Goal: Task Accomplishment & Management: Use online tool/utility

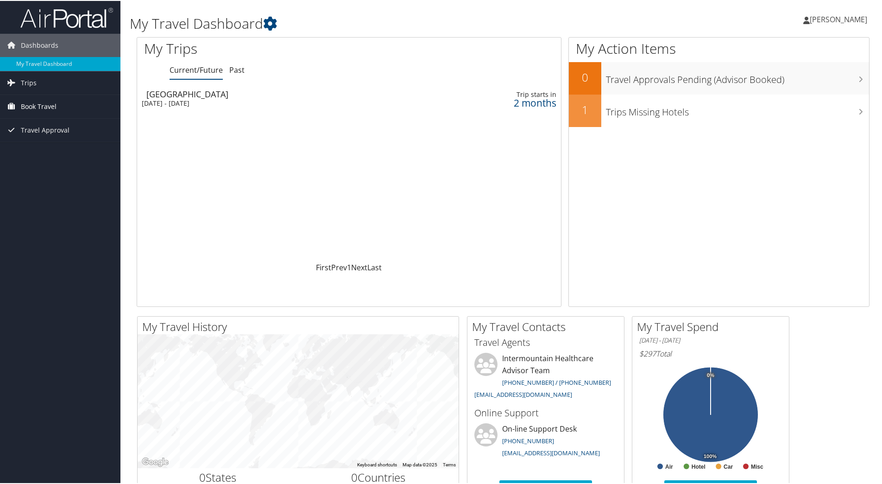
click at [43, 108] on span "Book Travel" at bounding box center [39, 105] width 36 height 23
click at [44, 107] on span "Book Travel" at bounding box center [39, 105] width 36 height 23
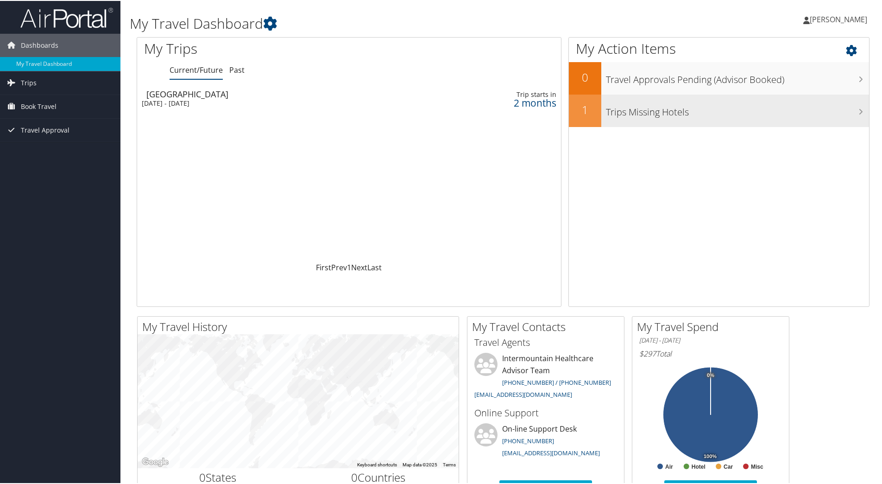
click at [678, 123] on div "Trips Missing Hotels" at bounding box center [736, 110] width 268 height 32
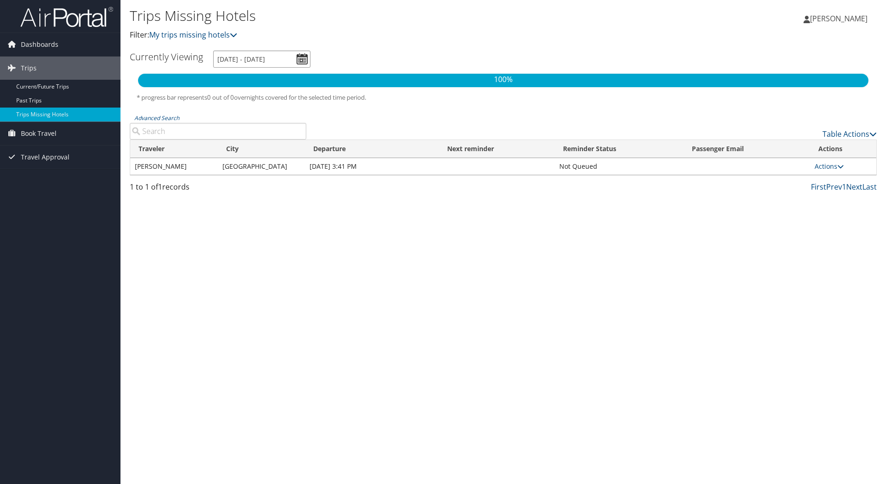
click at [303, 59] on input "8/29/2025 - 11/29/2025" at bounding box center [261, 59] width 97 height 17
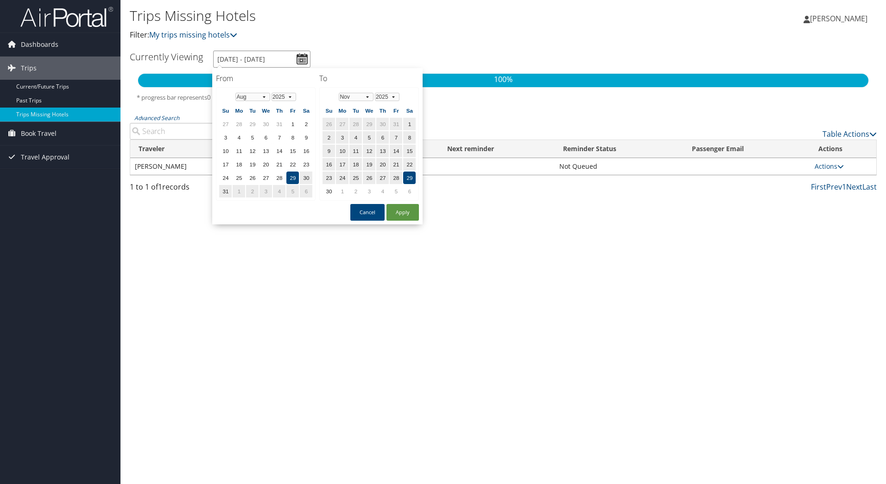
click at [303, 59] on input "8/29/2025 - 11/29/2025" at bounding box center [261, 59] width 97 height 17
click at [189, 134] on input "Advanced Search" at bounding box center [218, 131] width 177 height 17
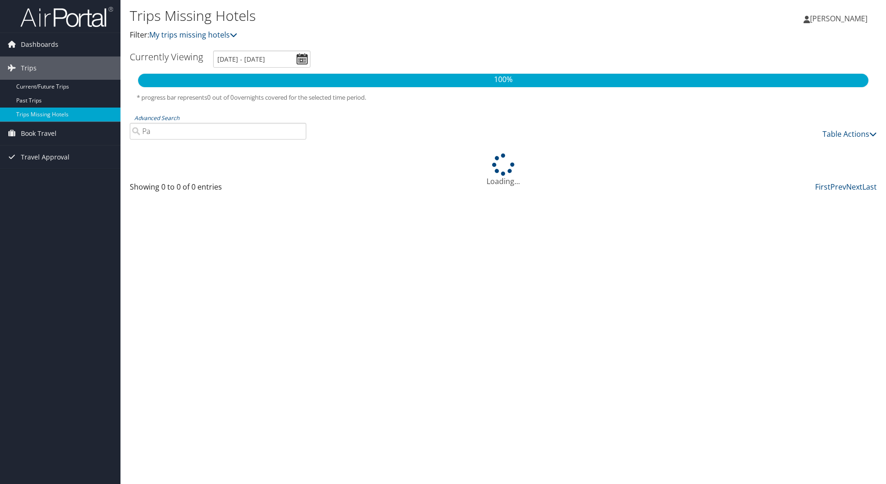
type input "P"
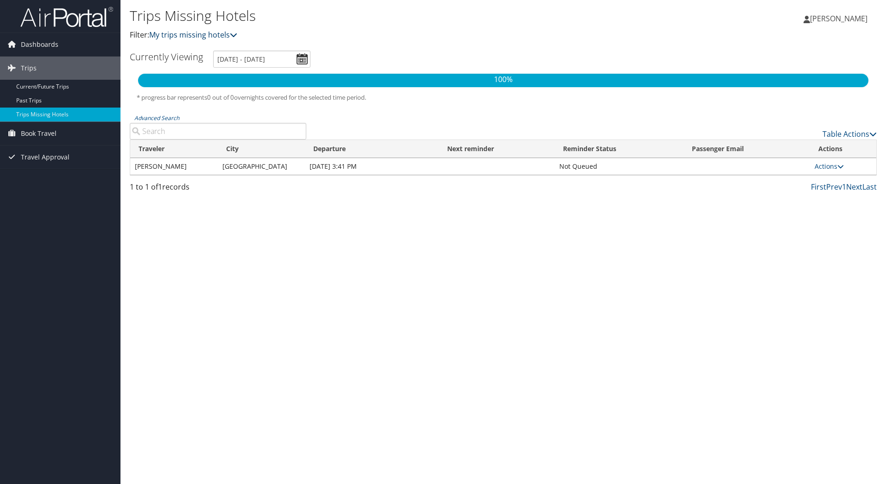
click at [237, 34] on icon at bounding box center [233, 34] width 7 height 7
click at [217, 34] on link "My trips missing hotels" at bounding box center [193, 35] width 88 height 10
click at [418, 41] on div "Trips Missing Hotels Filter: My trips missing hotels" at bounding box center [379, 28] width 498 height 46
click at [46, 131] on span "Book Travel" at bounding box center [39, 133] width 36 height 23
click at [58, 183] on link "Book/Manage Online Trips" at bounding box center [60, 180] width 120 height 14
